Goal: Information Seeking & Learning: Learn about a topic

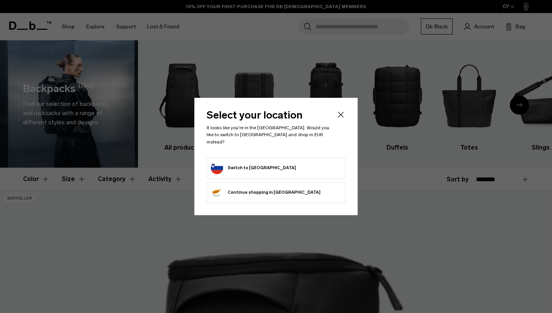
click at [520, 99] on div at bounding box center [276, 156] width 552 height 313
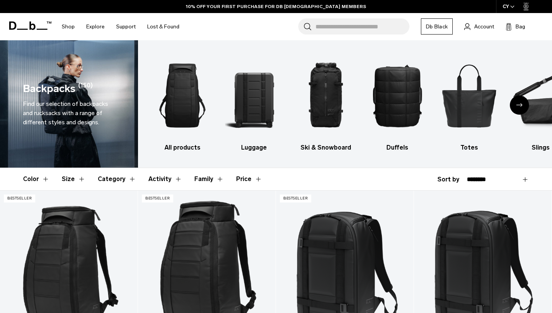
click at [514, 102] on div "Next slide" at bounding box center [519, 104] width 19 height 19
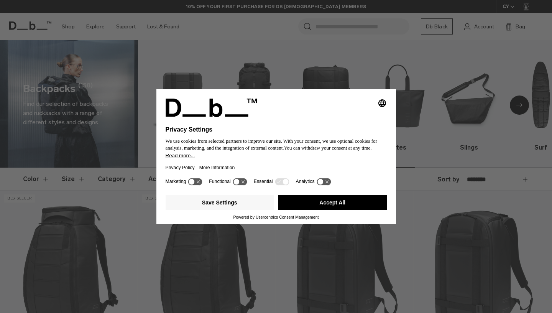
click at [514, 102] on div "Selecting an option will immediately change the language Privacy Settings We us…" at bounding box center [276, 156] width 552 height 313
click at [285, 185] on icon at bounding box center [282, 181] width 14 height 7
click at [241, 185] on icon at bounding box center [240, 181] width 14 height 7
click at [246, 185] on icon at bounding box center [244, 182] width 6 height 6
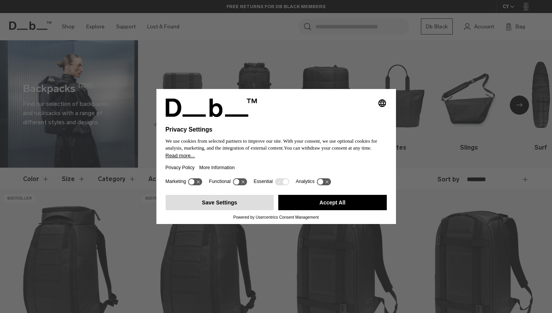
click at [223, 204] on button "Save Settings" at bounding box center [219, 202] width 108 height 15
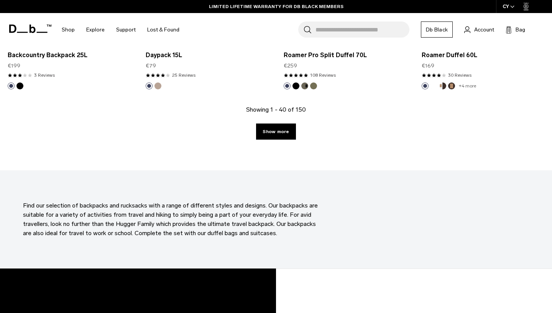
scroll to position [2194, 0]
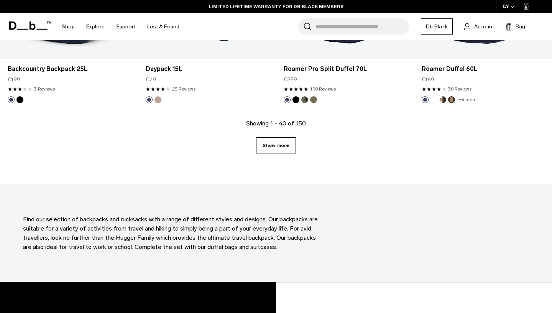
click at [277, 145] on link "Show more" at bounding box center [275, 145] width 39 height 16
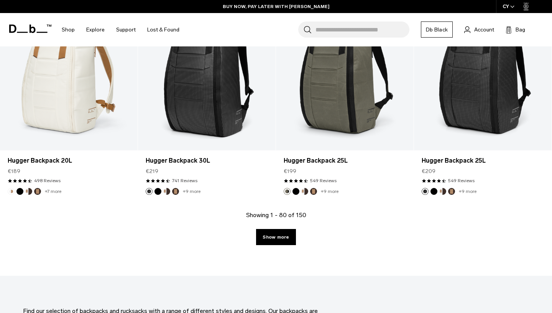
scroll to position [4239, 0]
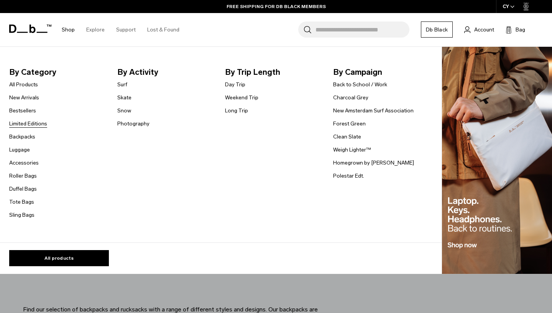
click at [28, 122] on link "Limited Editions" at bounding box center [28, 124] width 38 height 8
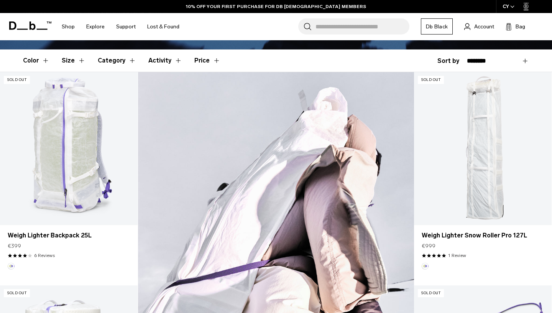
scroll to position [196, 0]
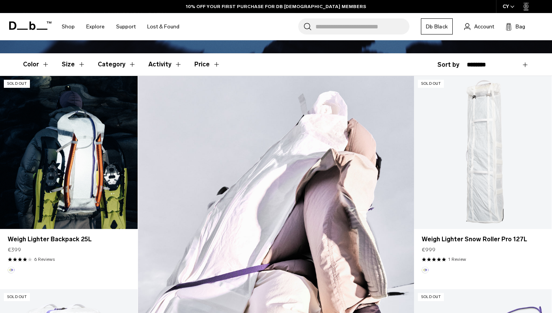
click at [77, 165] on link "Weigh Lighter Backpack 25L" at bounding box center [69, 152] width 138 height 153
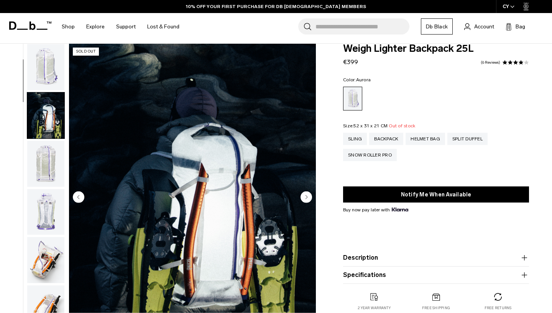
scroll to position [48, 0]
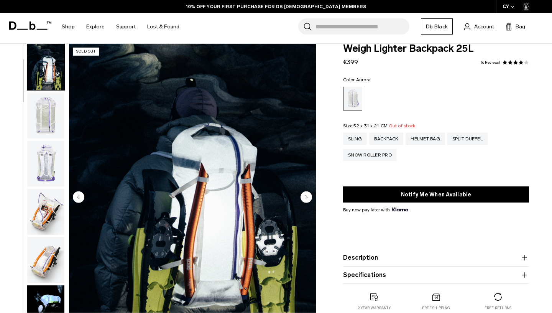
click at [50, 160] on img "button" at bounding box center [45, 164] width 37 height 46
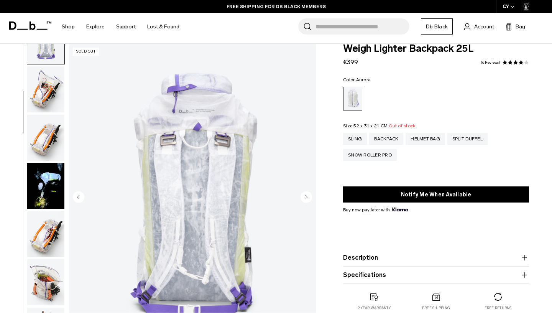
scroll to position [173, 0]
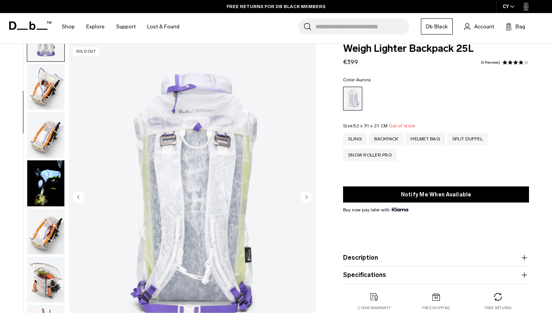
click at [50, 91] on img "button" at bounding box center [45, 87] width 37 height 46
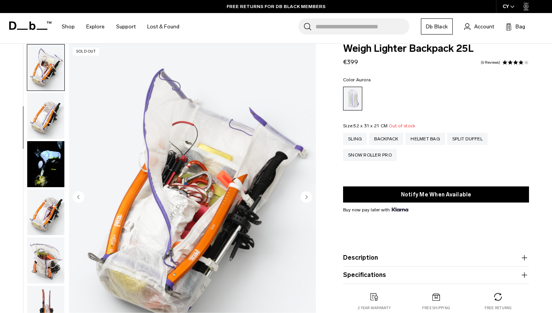
scroll to position [193, 0]
click at [50, 91] on ul at bounding box center [46, 198] width 38 height 308
click at [51, 115] on img "button" at bounding box center [45, 115] width 37 height 46
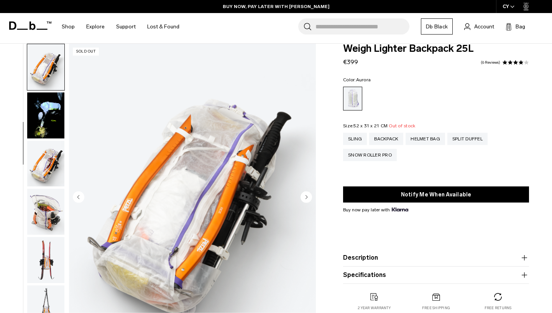
scroll to position [241, 0]
click at [52, 124] on img "button" at bounding box center [45, 115] width 37 height 46
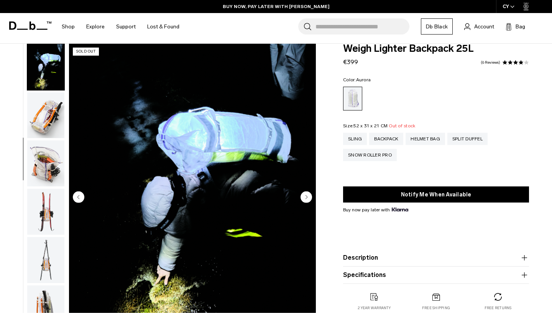
scroll to position [289, 0]
click at [51, 122] on img "button" at bounding box center [45, 115] width 37 height 46
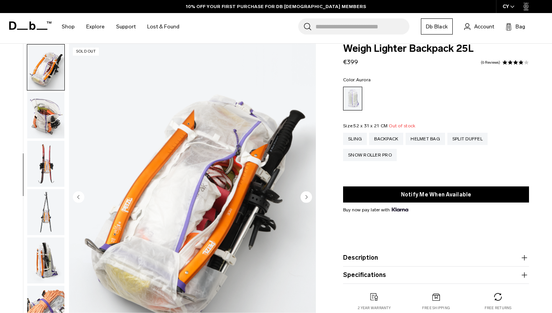
scroll to position [338, 0]
click at [51, 144] on img "button" at bounding box center [45, 163] width 37 height 46
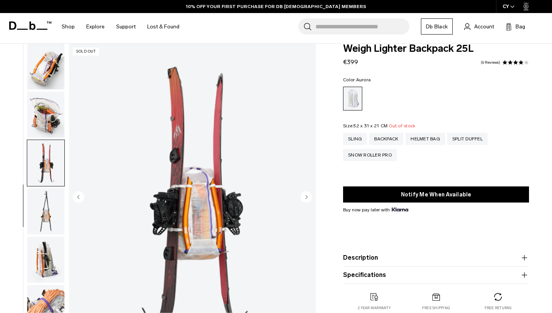
click at [50, 102] on img "button" at bounding box center [45, 115] width 37 height 46
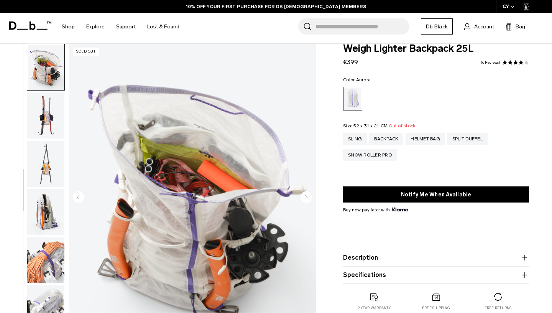
scroll to position [385, 0]
click at [51, 110] on img "button" at bounding box center [45, 115] width 37 height 46
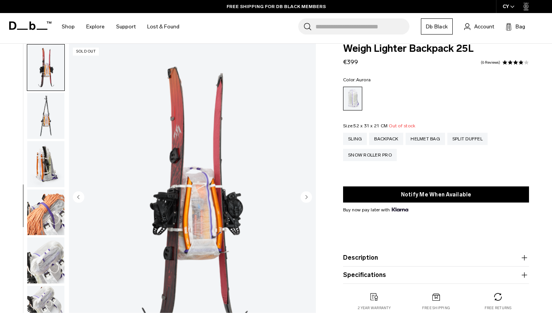
scroll to position [434, 0]
click at [51, 110] on img "button" at bounding box center [45, 115] width 37 height 46
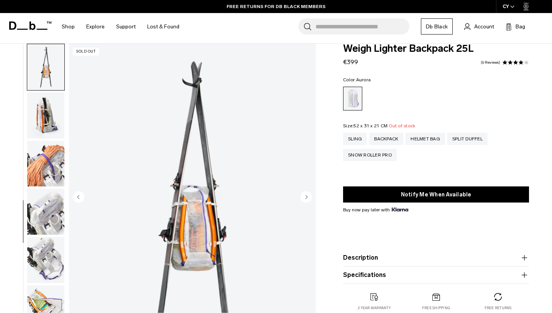
scroll to position [482, 0]
click at [51, 110] on img "button" at bounding box center [45, 115] width 37 height 46
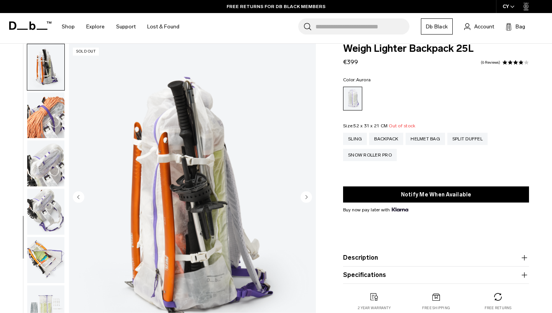
click at [51, 110] on img "button" at bounding box center [45, 115] width 37 height 46
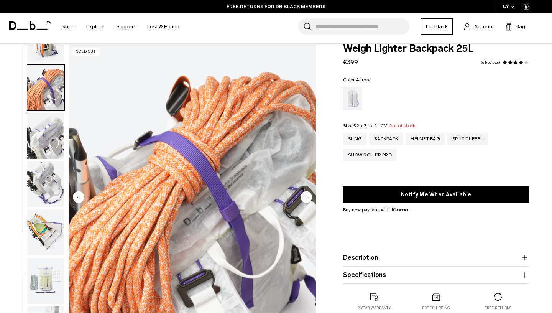
scroll to position [558, 0]
click at [51, 110] on img "button" at bounding box center [45, 88] width 37 height 46
click at [50, 122] on img "button" at bounding box center [45, 136] width 37 height 46
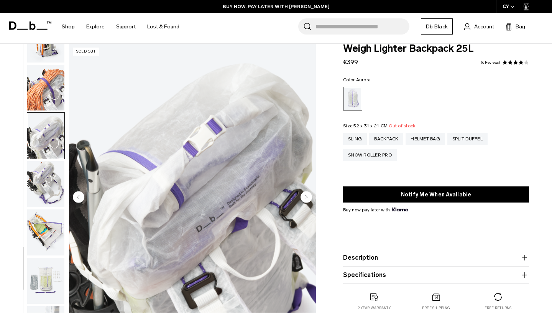
click at [51, 147] on img "button" at bounding box center [45, 136] width 37 height 46
click at [48, 175] on img "button" at bounding box center [45, 184] width 37 height 46
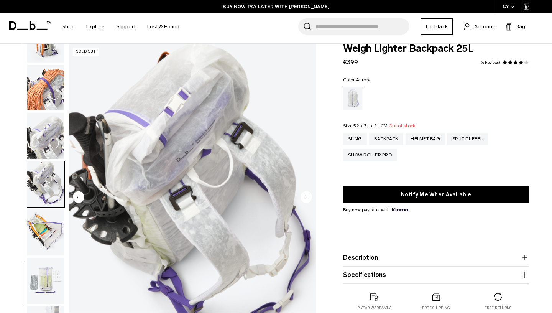
click at [48, 202] on img "button" at bounding box center [45, 184] width 37 height 46
click at [48, 219] on img "button" at bounding box center [45, 232] width 37 height 46
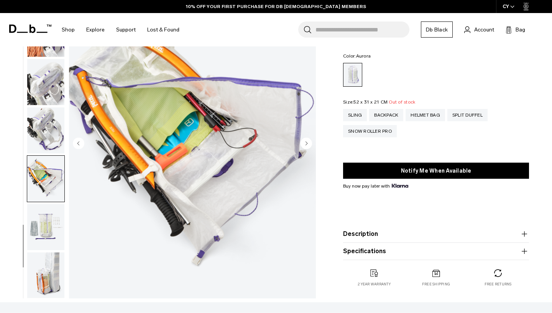
scroll to position [261, 0]
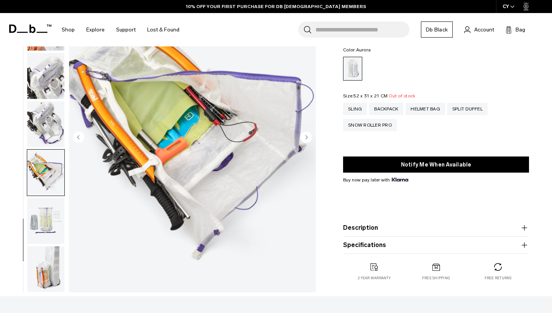
click at [49, 239] on img "button" at bounding box center [45, 221] width 37 height 46
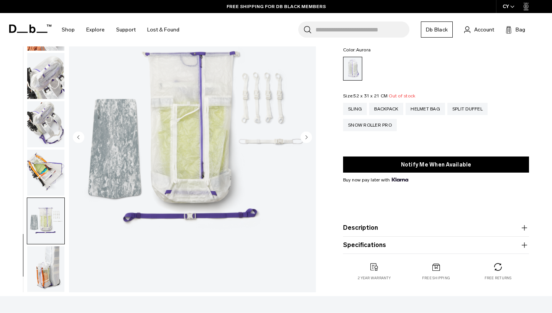
click at [50, 252] on img "button" at bounding box center [45, 269] width 37 height 46
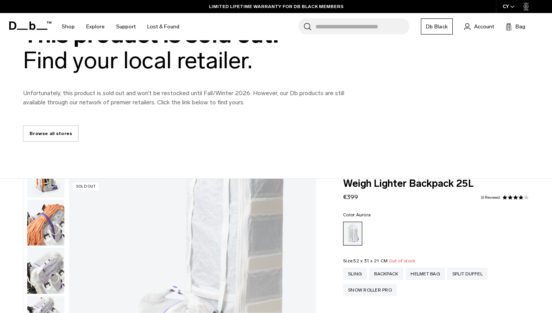
scroll to position [0, 0]
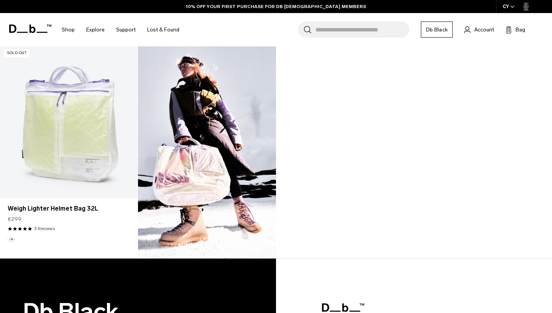
scroll to position [653, 0]
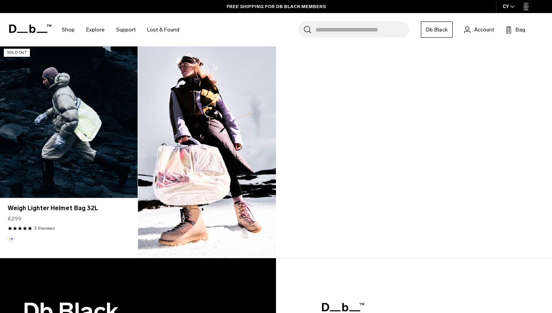
click at [87, 130] on link "Weigh Lighter Helmet Bag 32L" at bounding box center [69, 121] width 138 height 153
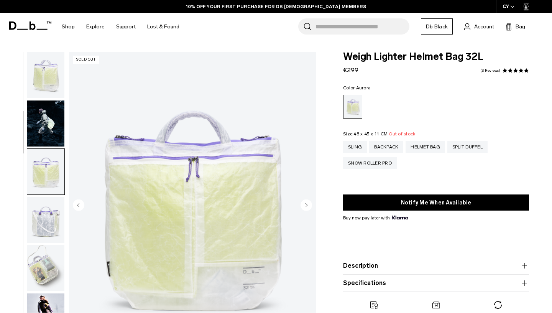
click at [47, 197] on img "button" at bounding box center [45, 220] width 37 height 46
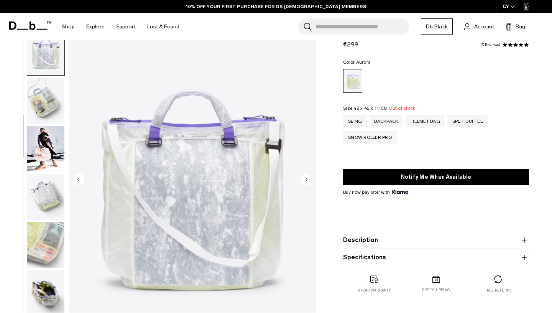
scroll to position [26, 0]
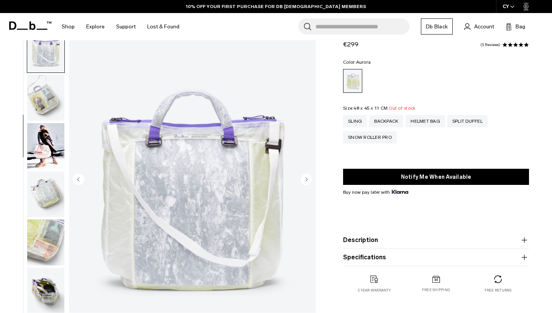
click at [48, 124] on img "button" at bounding box center [45, 146] width 37 height 46
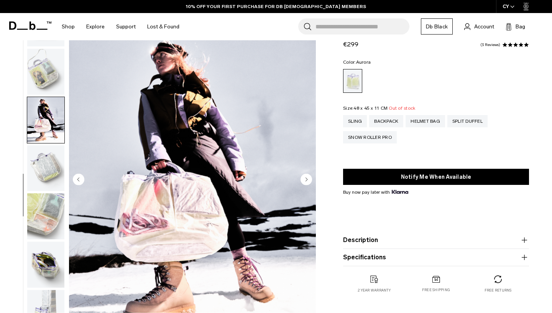
scroll to position [172, 0]
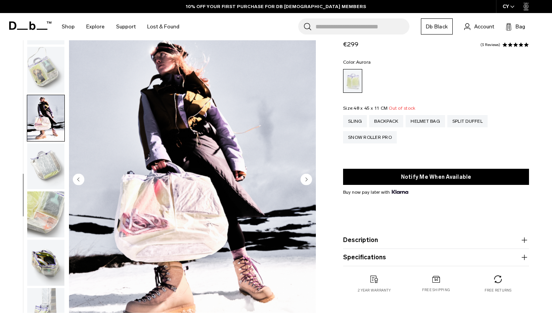
click at [48, 153] on img "button" at bounding box center [45, 166] width 37 height 46
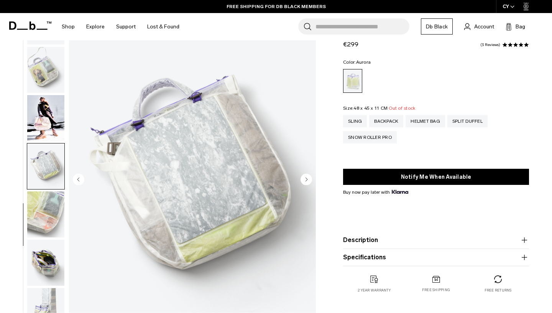
click at [48, 193] on img "button" at bounding box center [45, 214] width 37 height 46
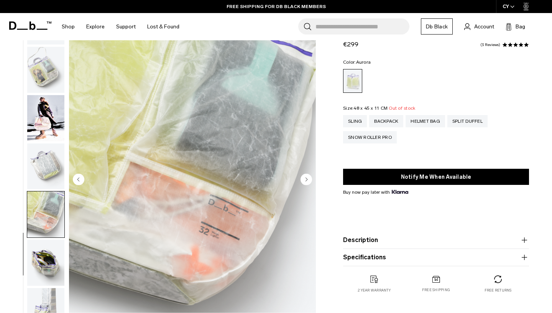
click at [52, 248] on img "button" at bounding box center [45, 262] width 37 height 46
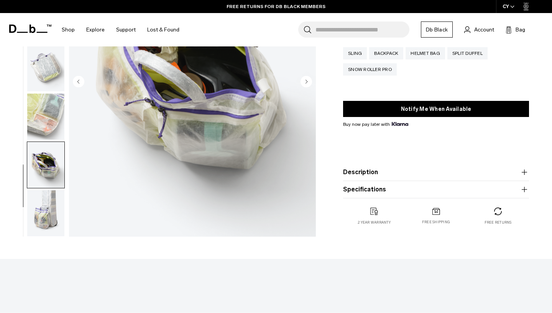
scroll to position [128, 0]
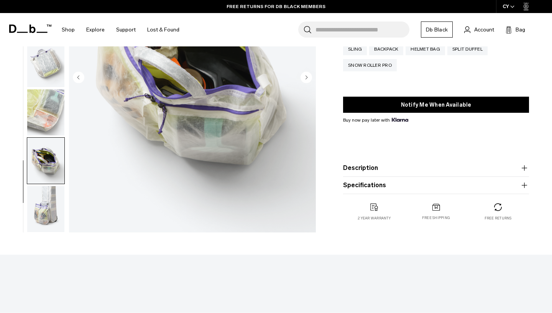
click at [35, 215] on img "button" at bounding box center [45, 209] width 37 height 46
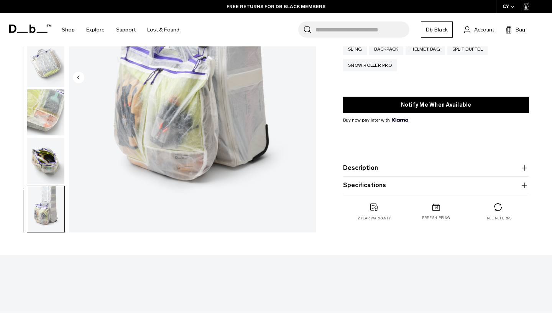
click at [35, 215] on img "button" at bounding box center [45, 209] width 37 height 46
click at [40, 203] on img "button" at bounding box center [45, 209] width 37 height 46
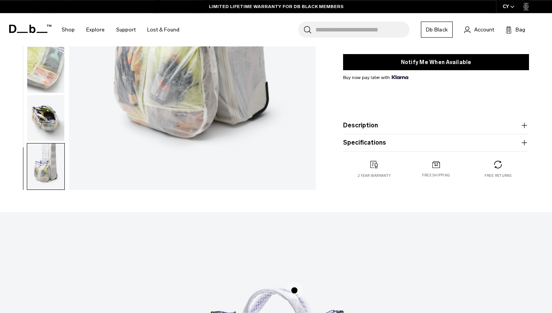
scroll to position [0, 0]
